Goal: Task Accomplishment & Management: Manage account settings

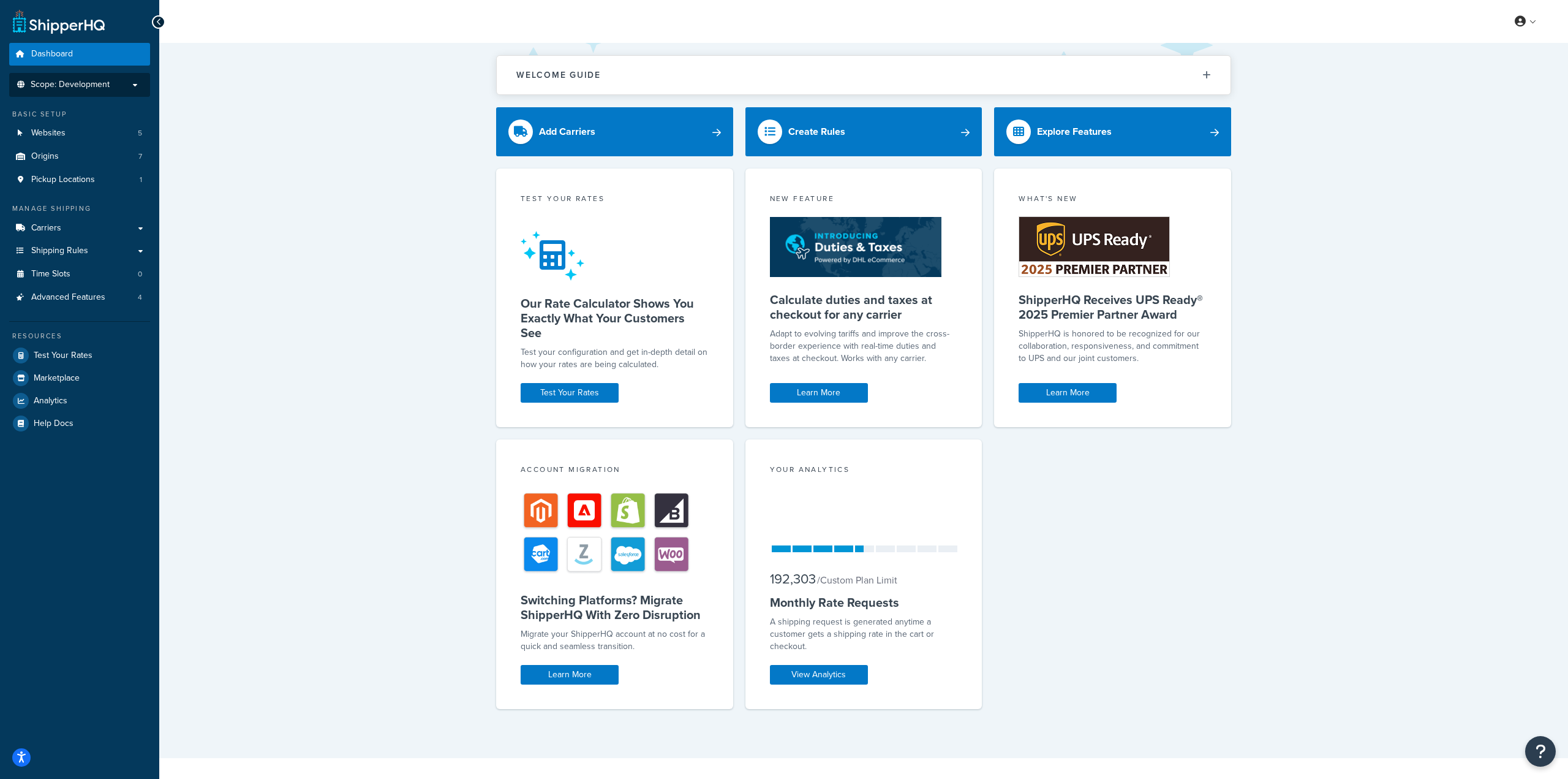
click at [105, 90] on span "Scope: Development" at bounding box center [70, 84] width 79 height 11
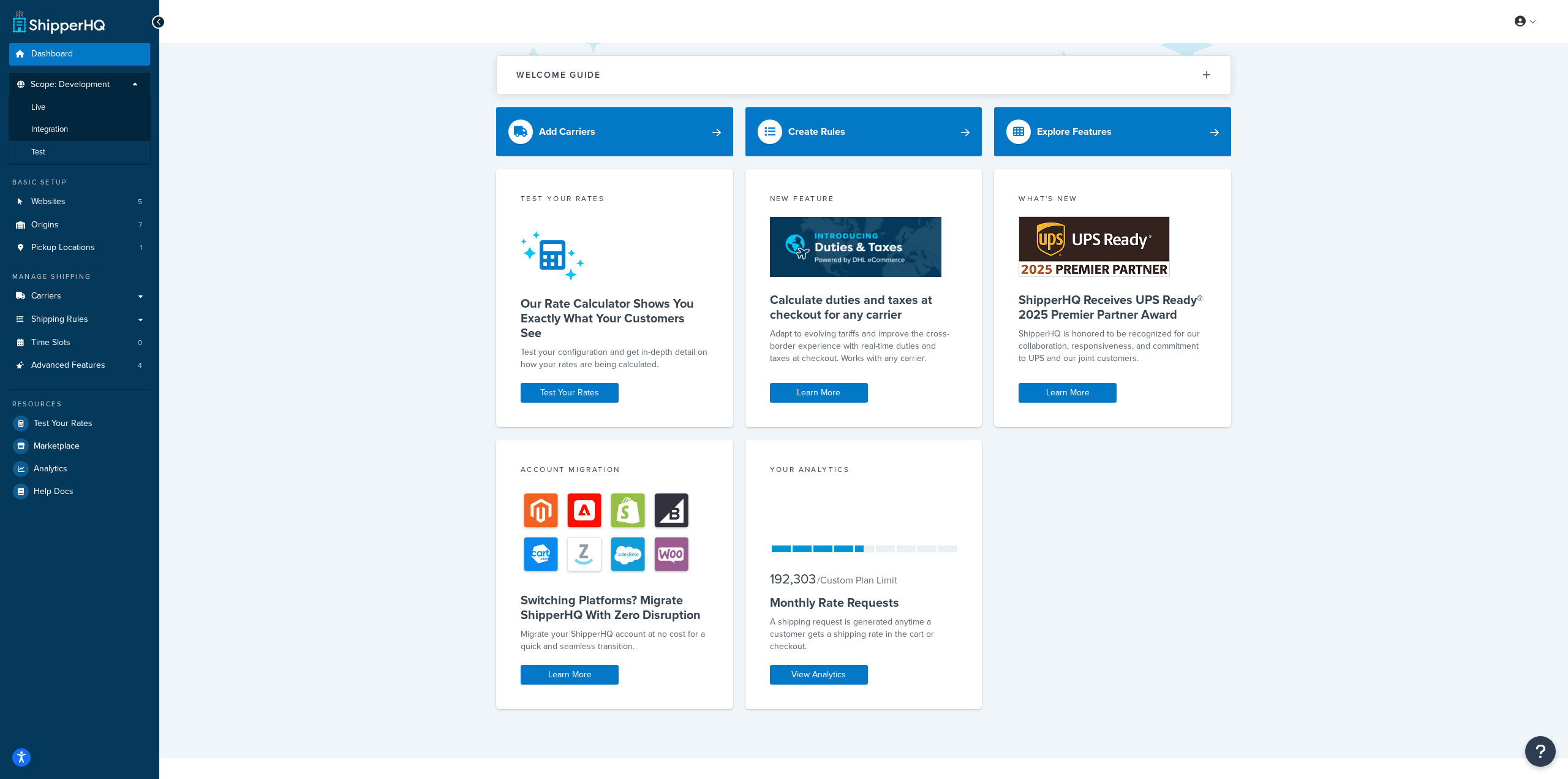
click at [79, 146] on li "Test" at bounding box center [79, 152] width 142 height 23
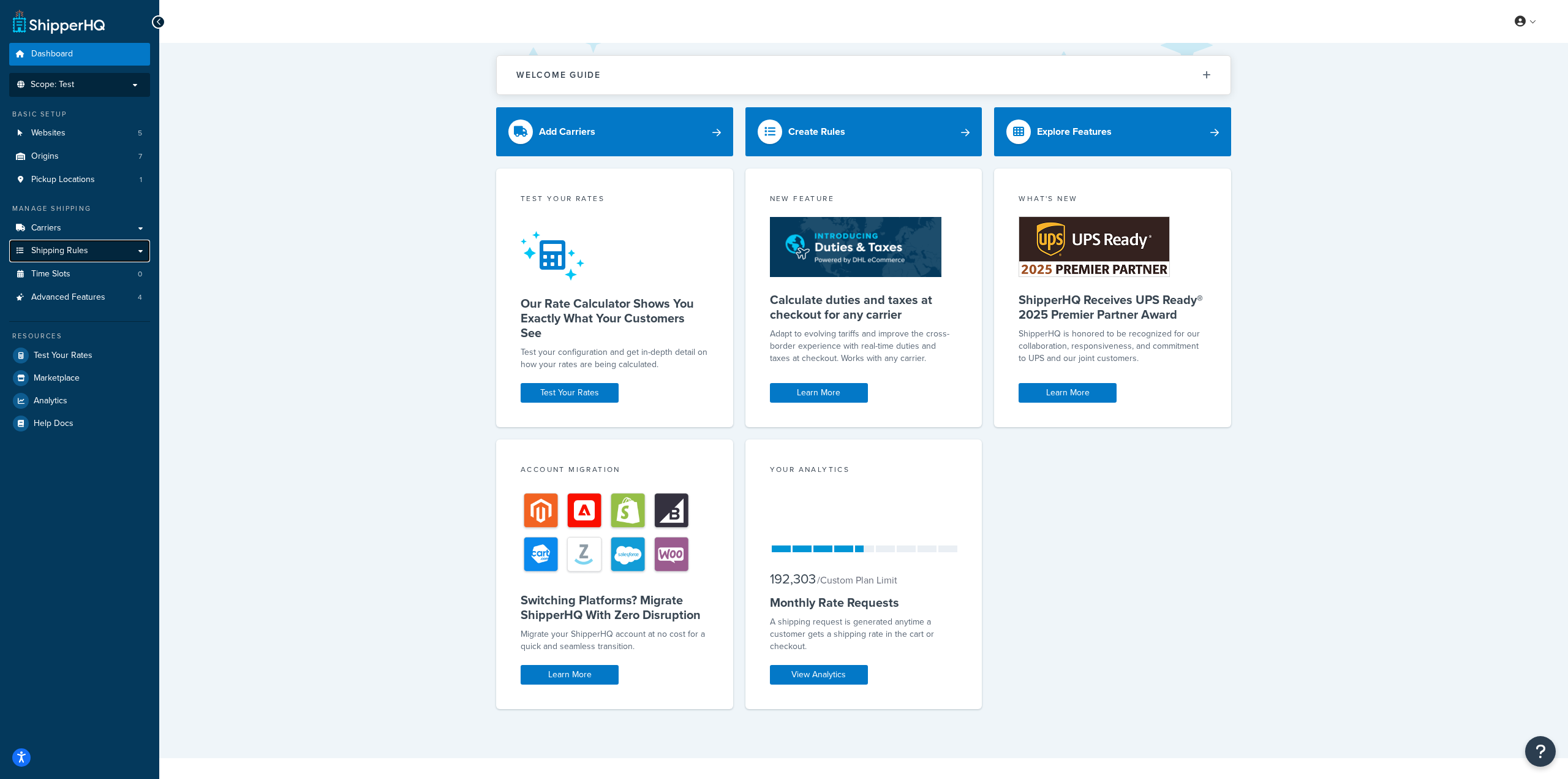
click at [79, 253] on span "Shipping Rules" at bounding box center [60, 250] width 57 height 11
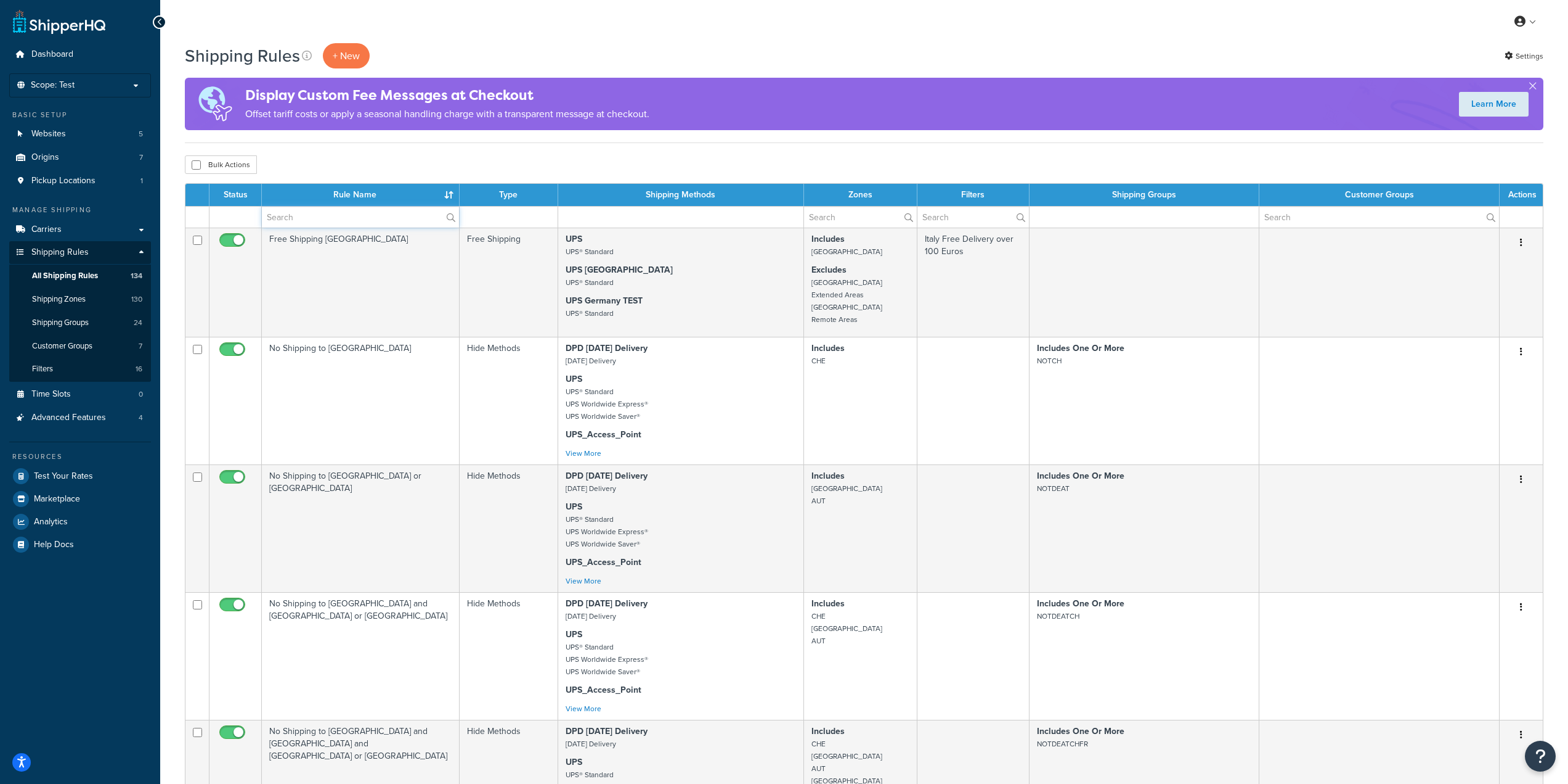
click at [341, 213] on input "text" at bounding box center [360, 217] width 197 height 21
click at [341, 213] on input "free" at bounding box center [360, 217] width 197 height 21
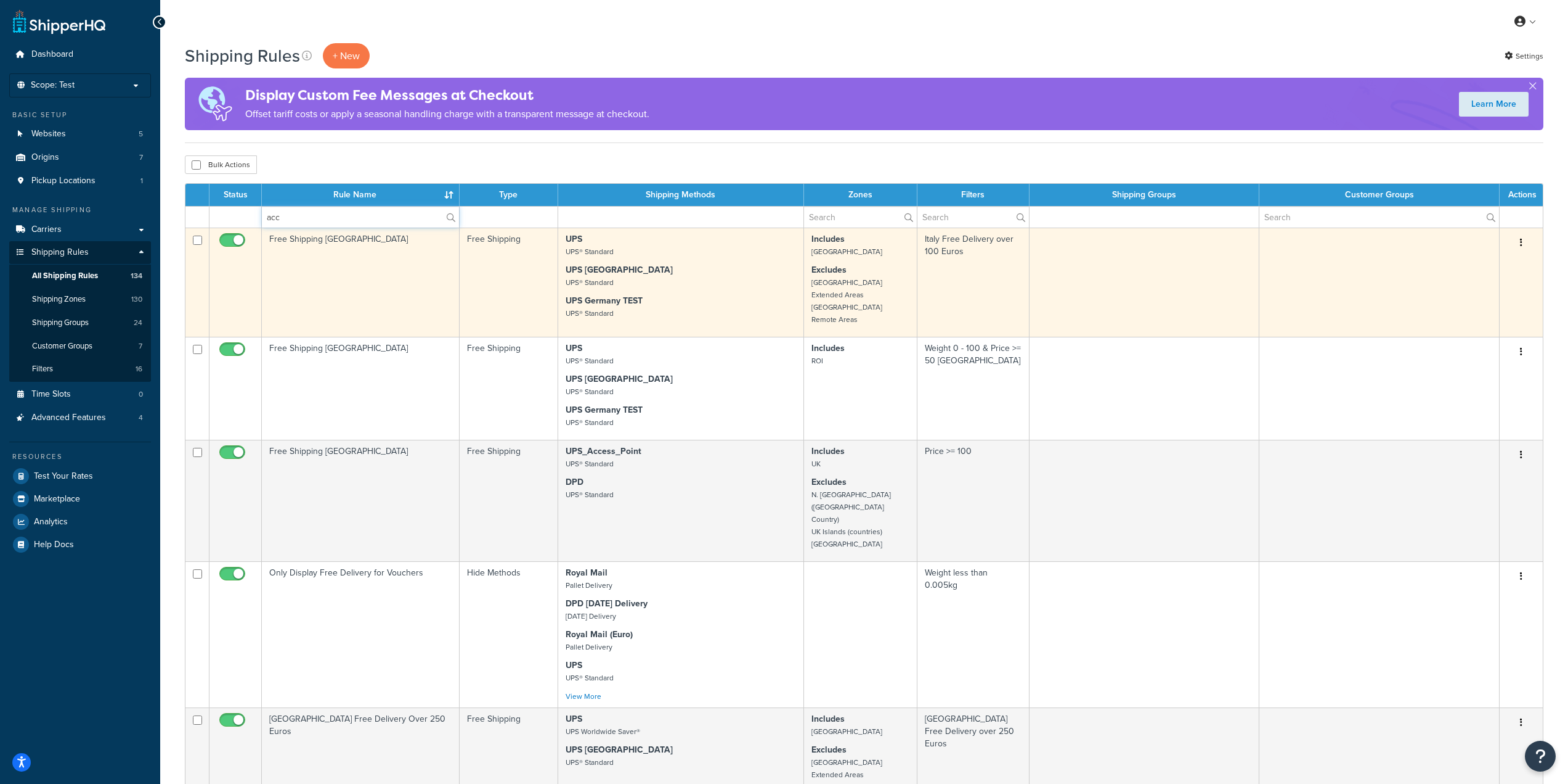
type input "Access Point"
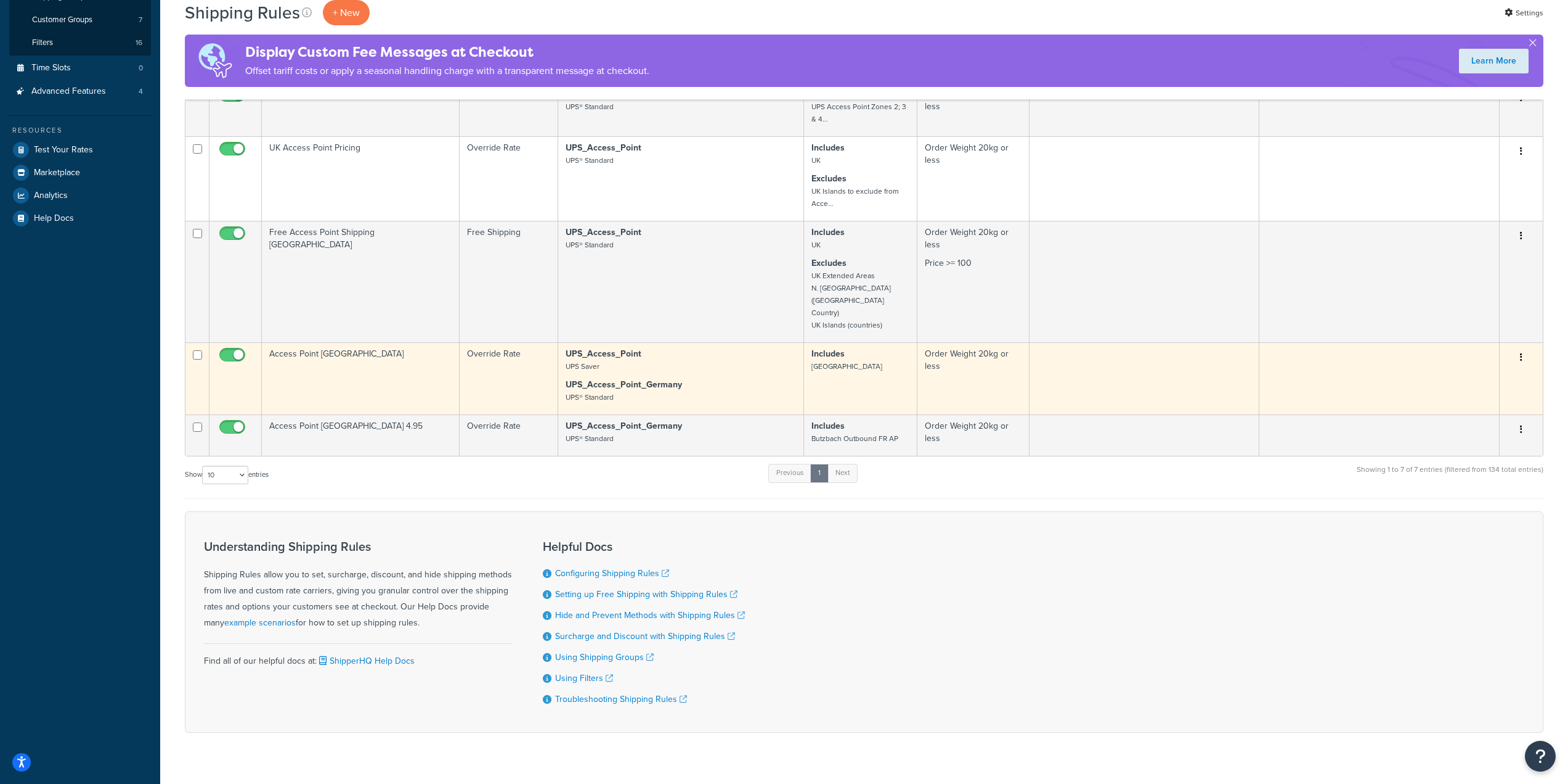
scroll to position [329, 0]
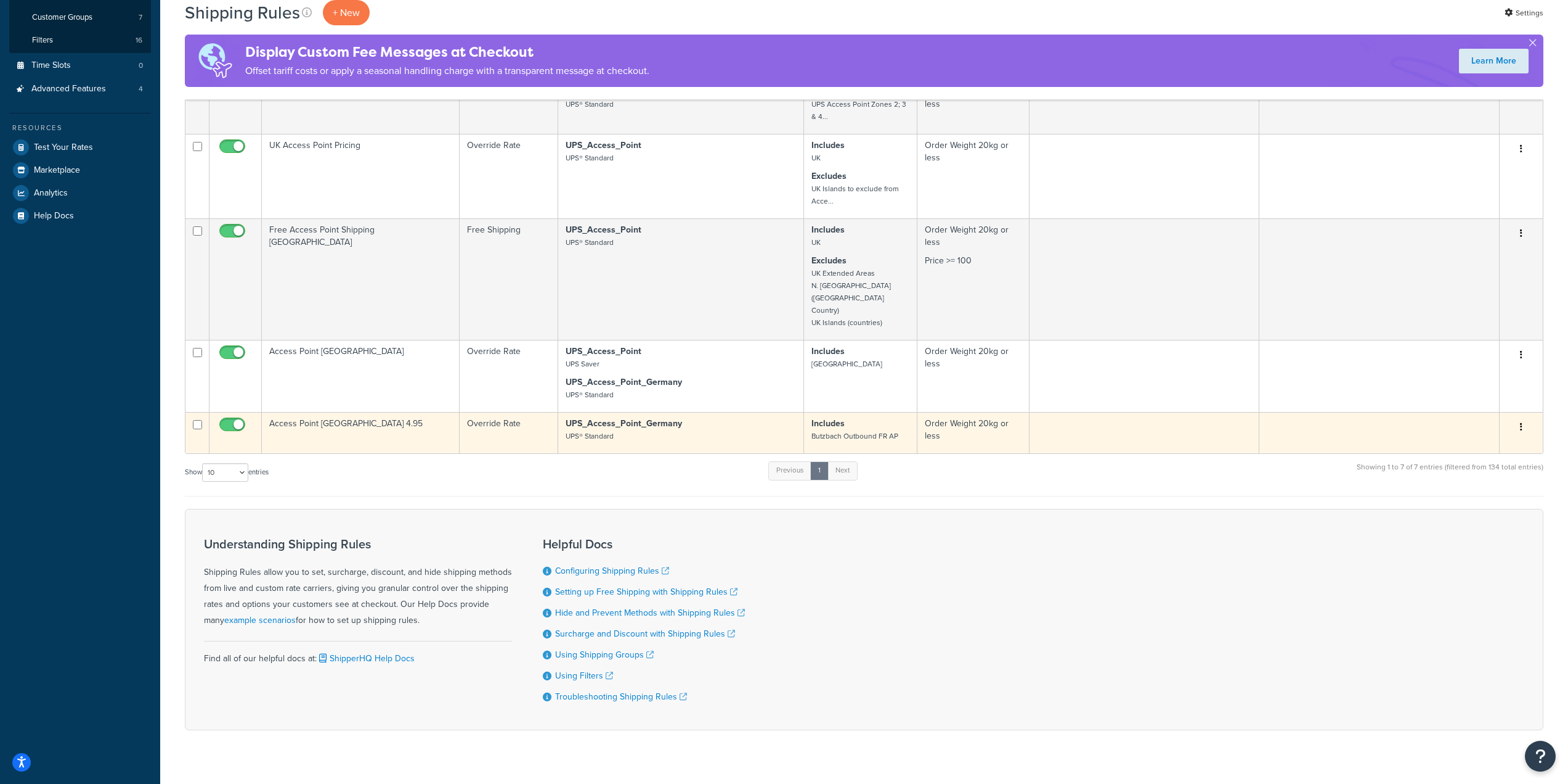
click at [427, 417] on td "Access Point France 4.95" at bounding box center [361, 432] width 198 height 41
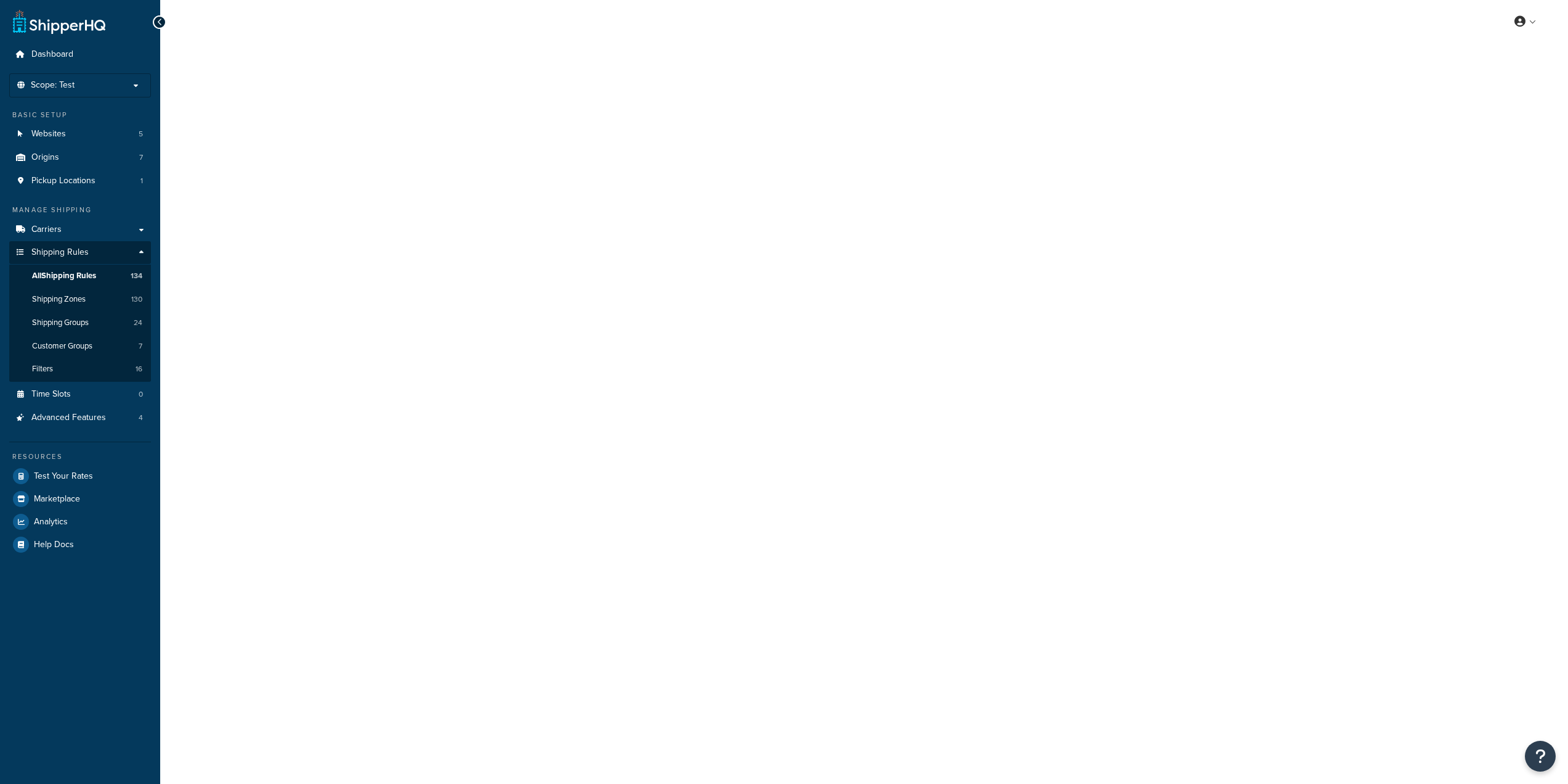
select select "LOCATION"
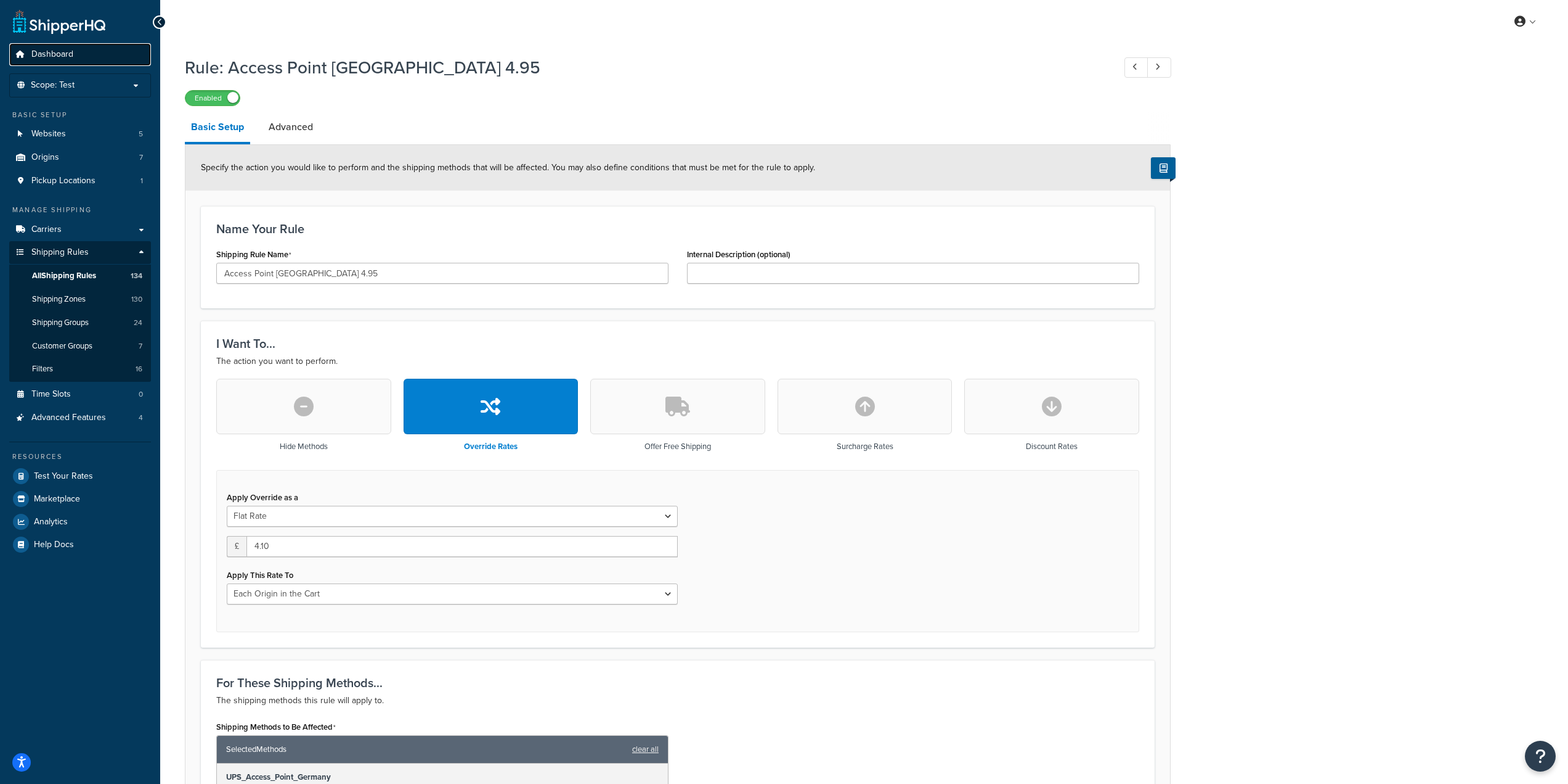
click at [86, 55] on link "Dashboard" at bounding box center [80, 55] width 141 height 23
